Goal: Information Seeking & Learning: Find specific page/section

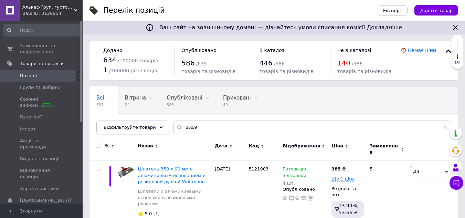
drag, startPoint x: 197, startPoint y: 130, endPoint x: 158, endPoint y: 126, distance: 39.2
click at [158, 126] on div "Відфільтруйте товари 350/9" at bounding box center [273, 127] width 355 height 14
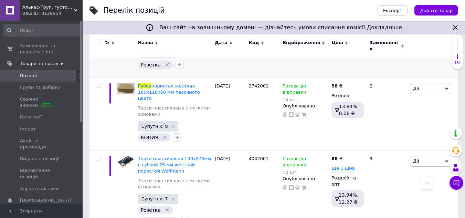
scroll to position [310, 0]
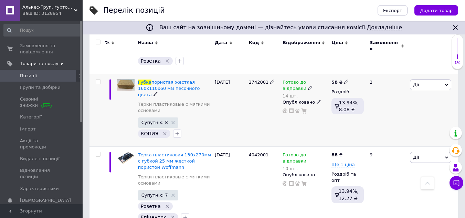
type input "губка"
click at [299, 80] on span "Готово до відправки" at bounding box center [295, 86] width 24 height 13
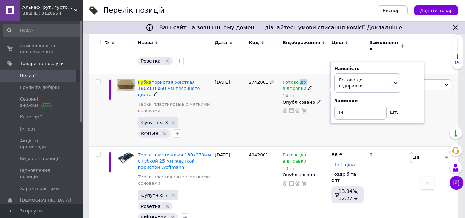
click at [299, 80] on span "Готово до відправки" at bounding box center [295, 86] width 24 height 13
drag, startPoint x: 354, startPoint y: 97, endPoint x: 319, endPoint y: 90, distance: 35.5
click at [314, 94] on div "Готово до відправки 14 шт. Наявність [PERSON_NAME] до відправки В наявності Нем…" at bounding box center [305, 96] width 45 height 35
click at [354, 77] on span "Готово до відправки" at bounding box center [351, 82] width 24 height 11
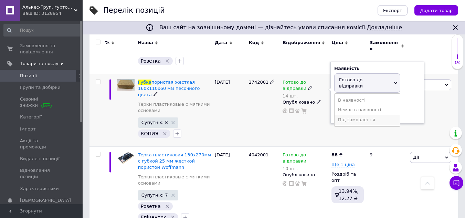
click at [358, 115] on li "Під замовлення" at bounding box center [367, 120] width 65 height 10
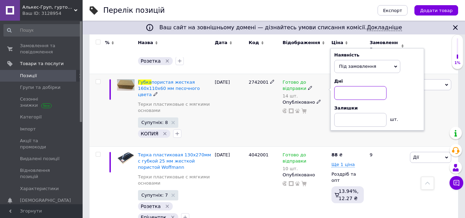
click at [352, 86] on input at bounding box center [360, 93] width 52 height 14
type input "2"
type input "30"
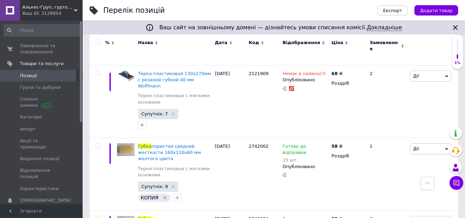
scroll to position [688, 0]
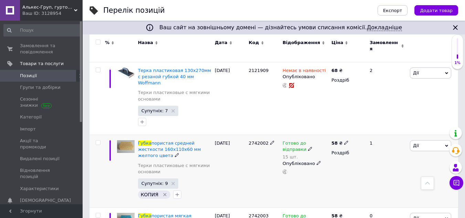
click at [304, 140] on span "Готово до відправки" at bounding box center [295, 146] width 24 height 13
click at [358, 176] on li "Під замовлення" at bounding box center [367, 181] width 65 height 10
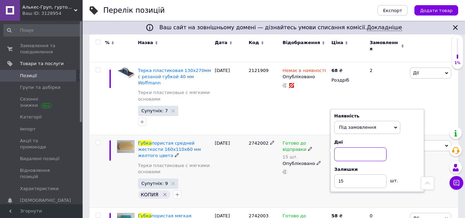
click at [354, 147] on input at bounding box center [360, 154] width 52 height 14
type input "30"
drag, startPoint x: 351, startPoint y: 153, endPoint x: 332, endPoint y: 157, distance: 20.1
click at [333, 157] on div "Наявність Під замовлення В наявності Немає в наявності Готово до відправки Дні …" at bounding box center [377, 150] width 94 height 83
click at [311, 164] on div "Готово до відправки 15 шт. Наявність Під замовлення В наявності Немає в наявнос…" at bounding box center [305, 171] width 49 height 73
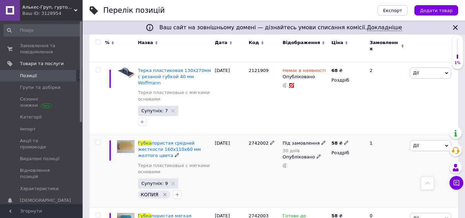
scroll to position [722, 0]
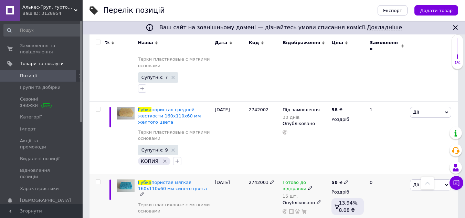
click at [305, 180] on span "Готово до відправки" at bounding box center [295, 186] width 24 height 13
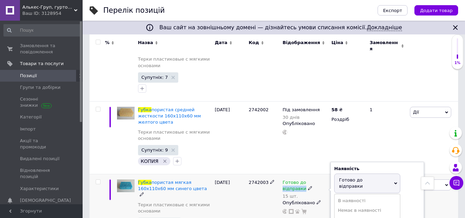
click at [305, 180] on span "Готово до відправки" at bounding box center [295, 186] width 24 height 13
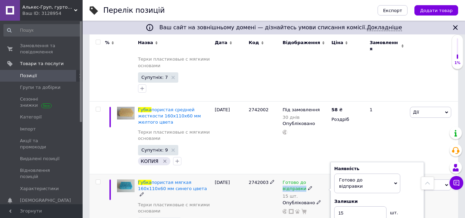
click at [358, 173] on span "Готово до відправки" at bounding box center [367, 182] width 66 height 19
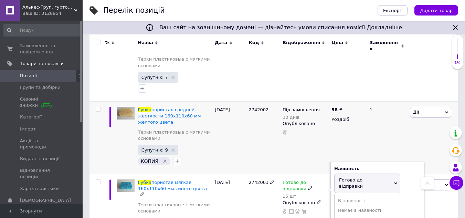
click at [290, 142] on div "Під замовлення 30 днів Опубліковано" at bounding box center [305, 137] width 49 height 73
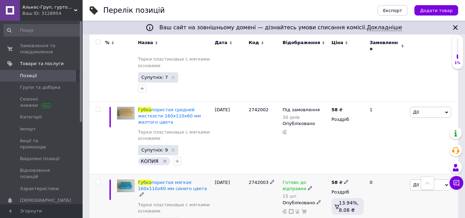
click at [306, 180] on span "Готово до відправки" at bounding box center [295, 186] width 24 height 13
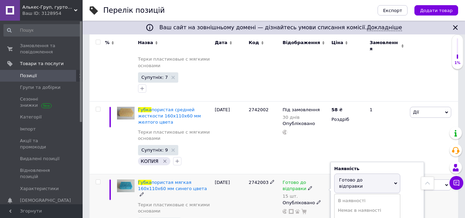
click at [302, 180] on span "Готово до відправки" at bounding box center [295, 186] width 24 height 13
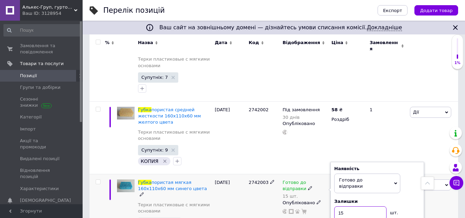
drag, startPoint x: 350, startPoint y: 177, endPoint x: 319, endPoint y: 173, distance: 31.9
click at [319, 179] on div "Готово до відправки 15 шт. Наявність [PERSON_NAME] до відправки В наявності Нем…" at bounding box center [305, 196] width 45 height 35
type input "1"
